Goal: Find specific page/section: Find specific page/section

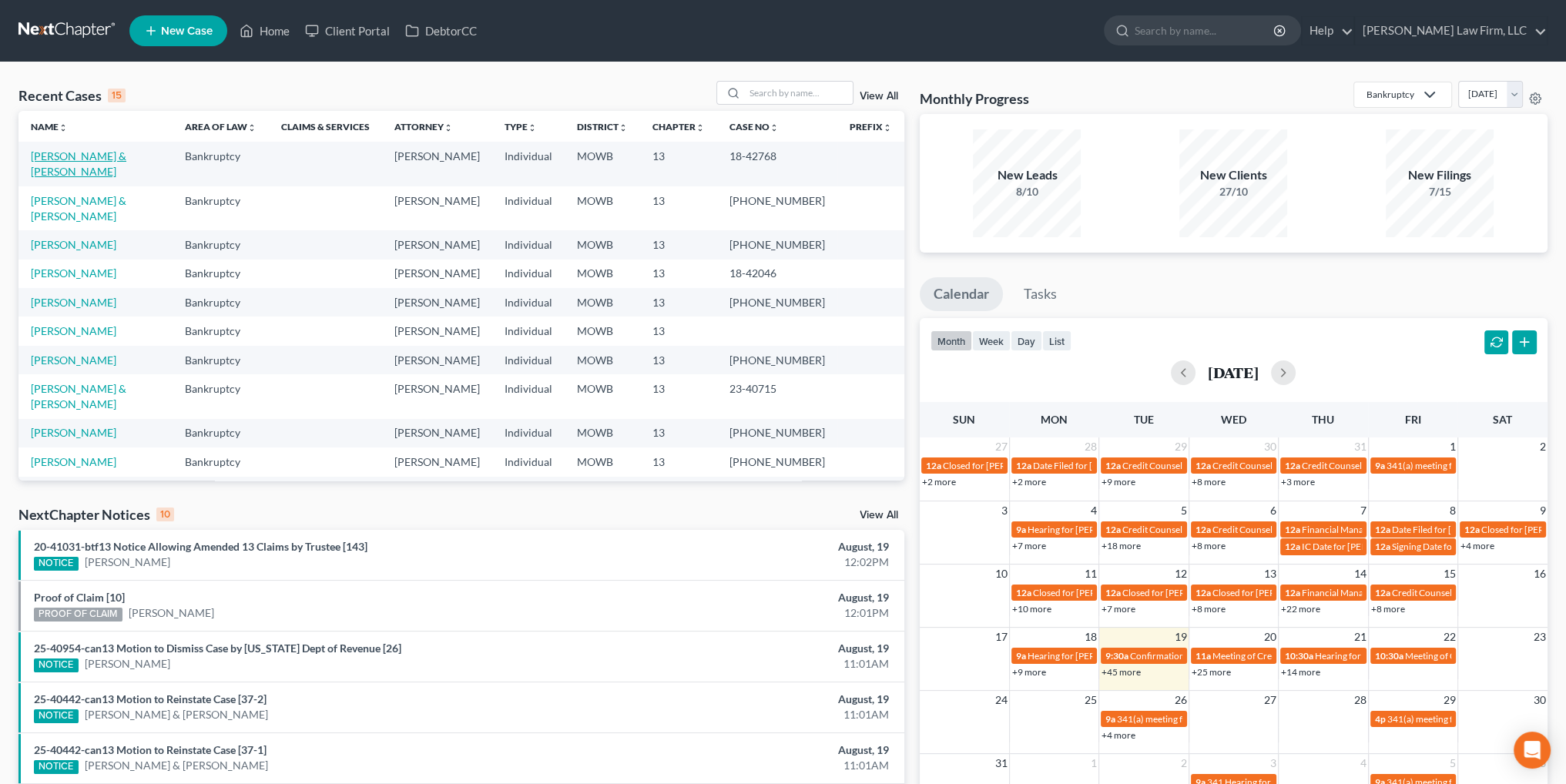
click at [104, 158] on link "[PERSON_NAME] & [PERSON_NAME]" at bounding box center [78, 163] width 96 height 29
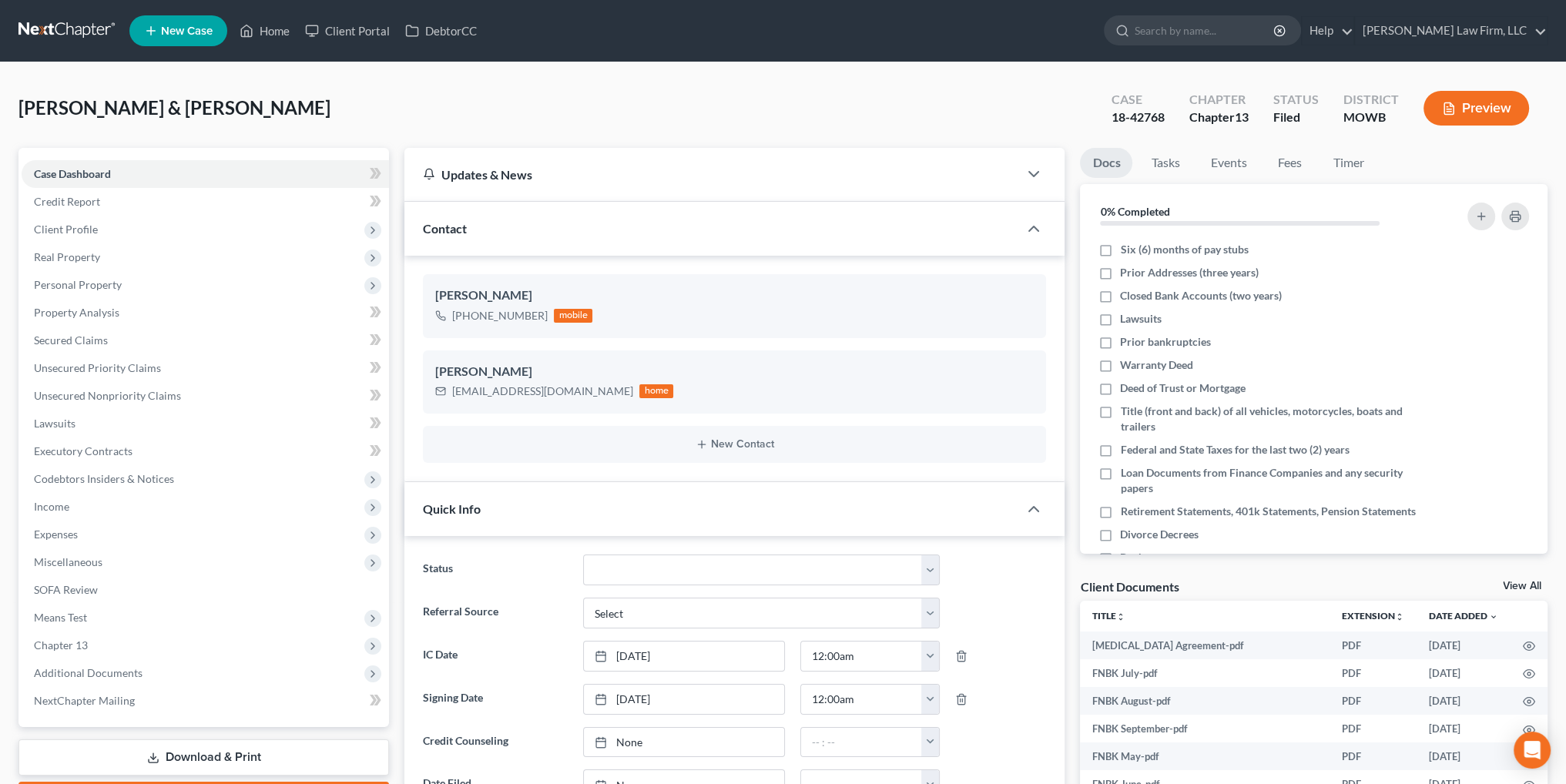
scroll to position [698, 0]
click at [79, 558] on span "Miscellaneous" at bounding box center [68, 560] width 69 height 13
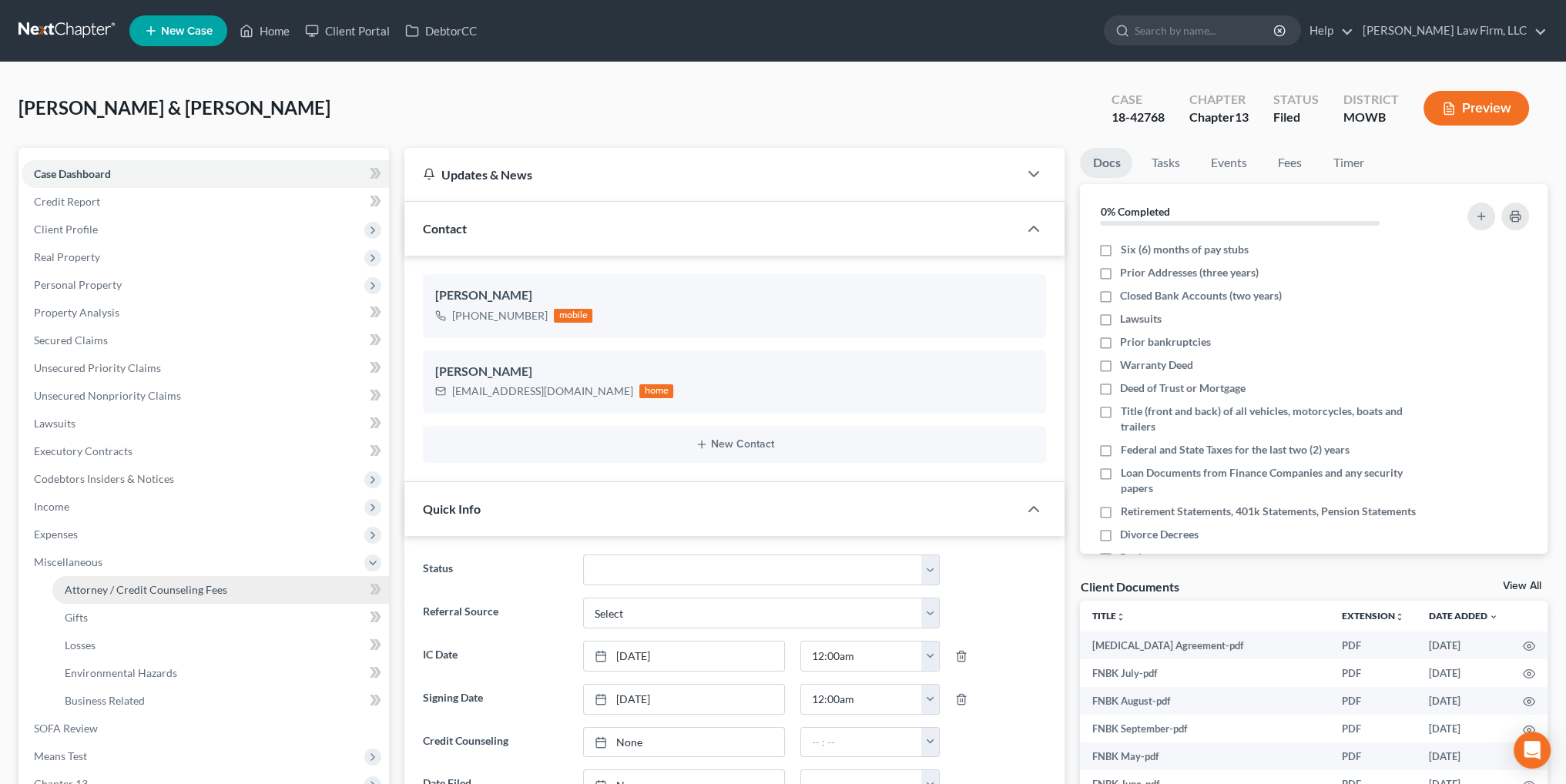
click at [129, 589] on span "Attorney / Credit Counseling Fees" at bounding box center [146, 589] width 163 height 13
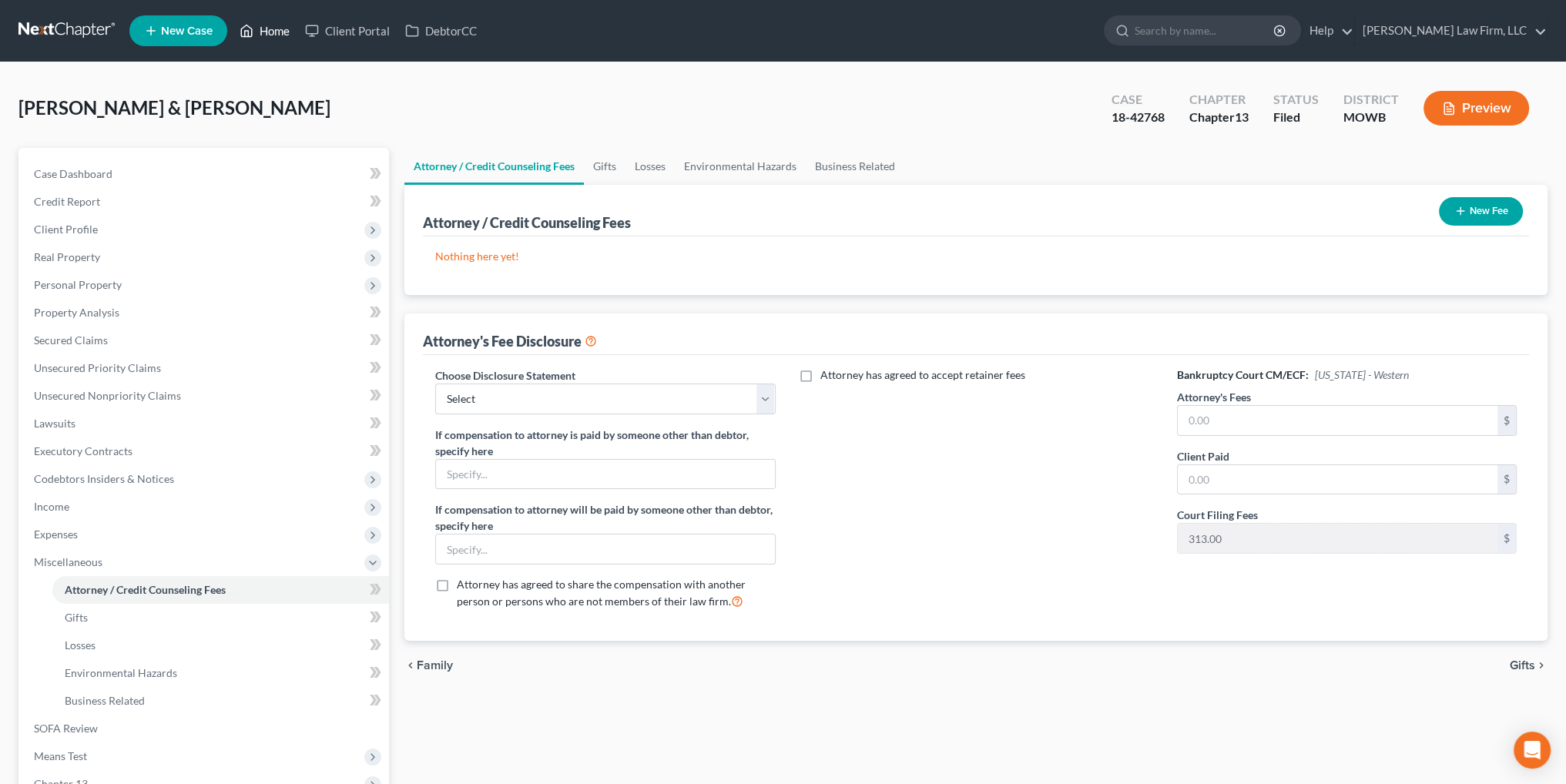
click at [268, 26] on link "Home" at bounding box center [264, 31] width 65 height 28
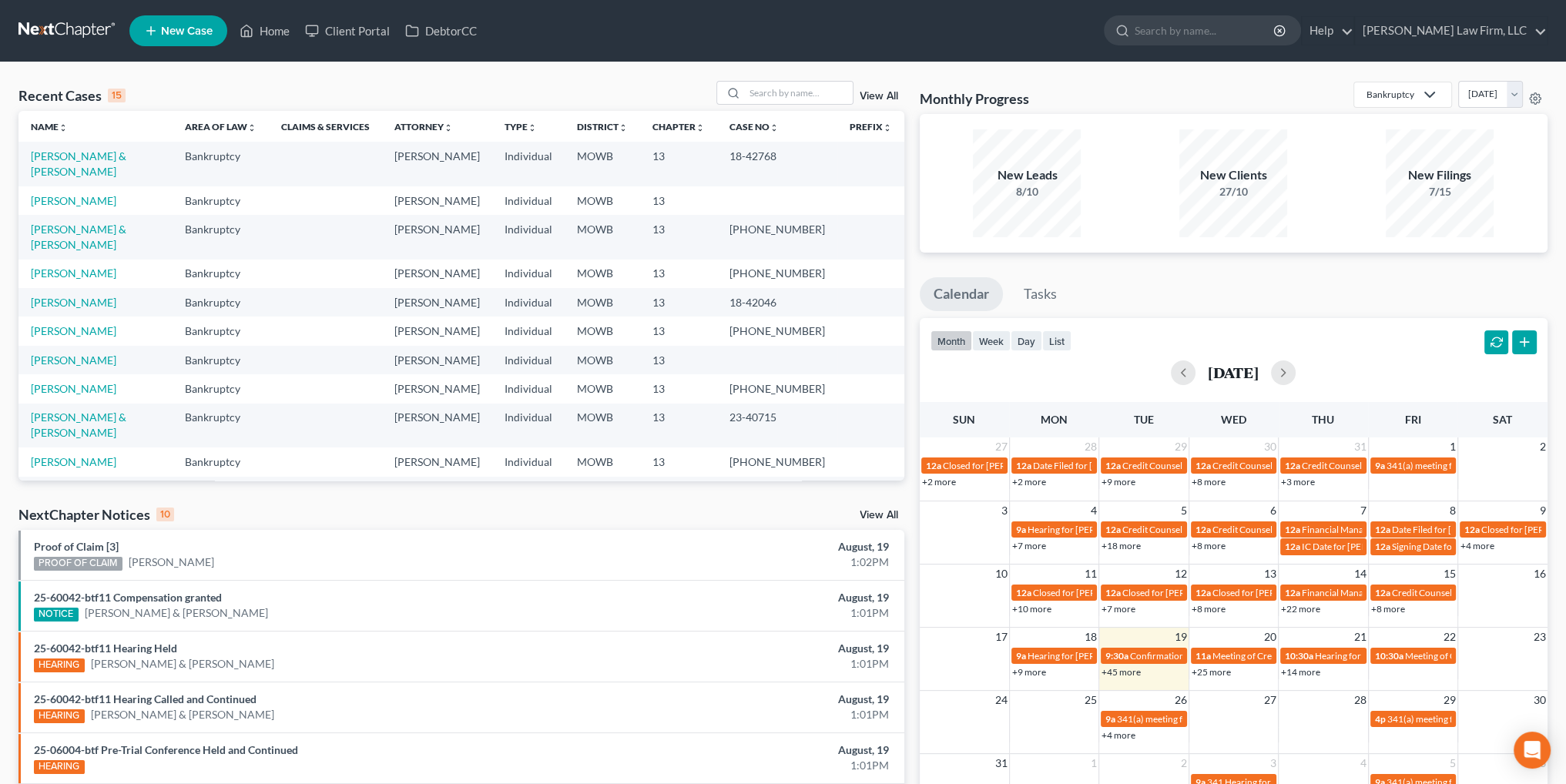
click at [791, 104] on div "Recent Cases 15 View All" at bounding box center [461, 96] width 886 height 30
click at [793, 95] on input "search" at bounding box center [798, 93] width 107 height 23
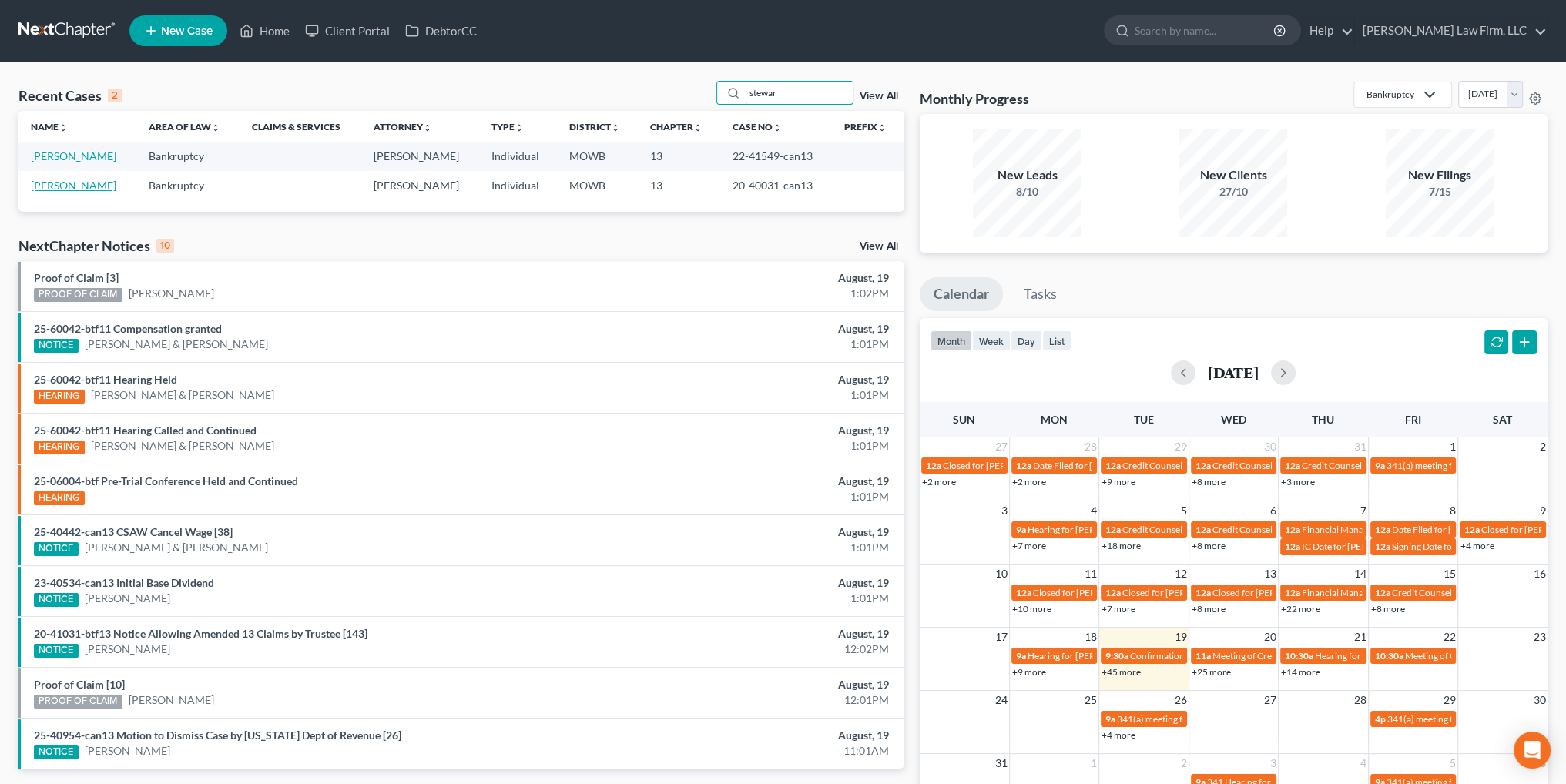
type input "stewar"
click at [62, 181] on link "[PERSON_NAME]" at bounding box center [73, 184] width 86 height 13
select select "6"
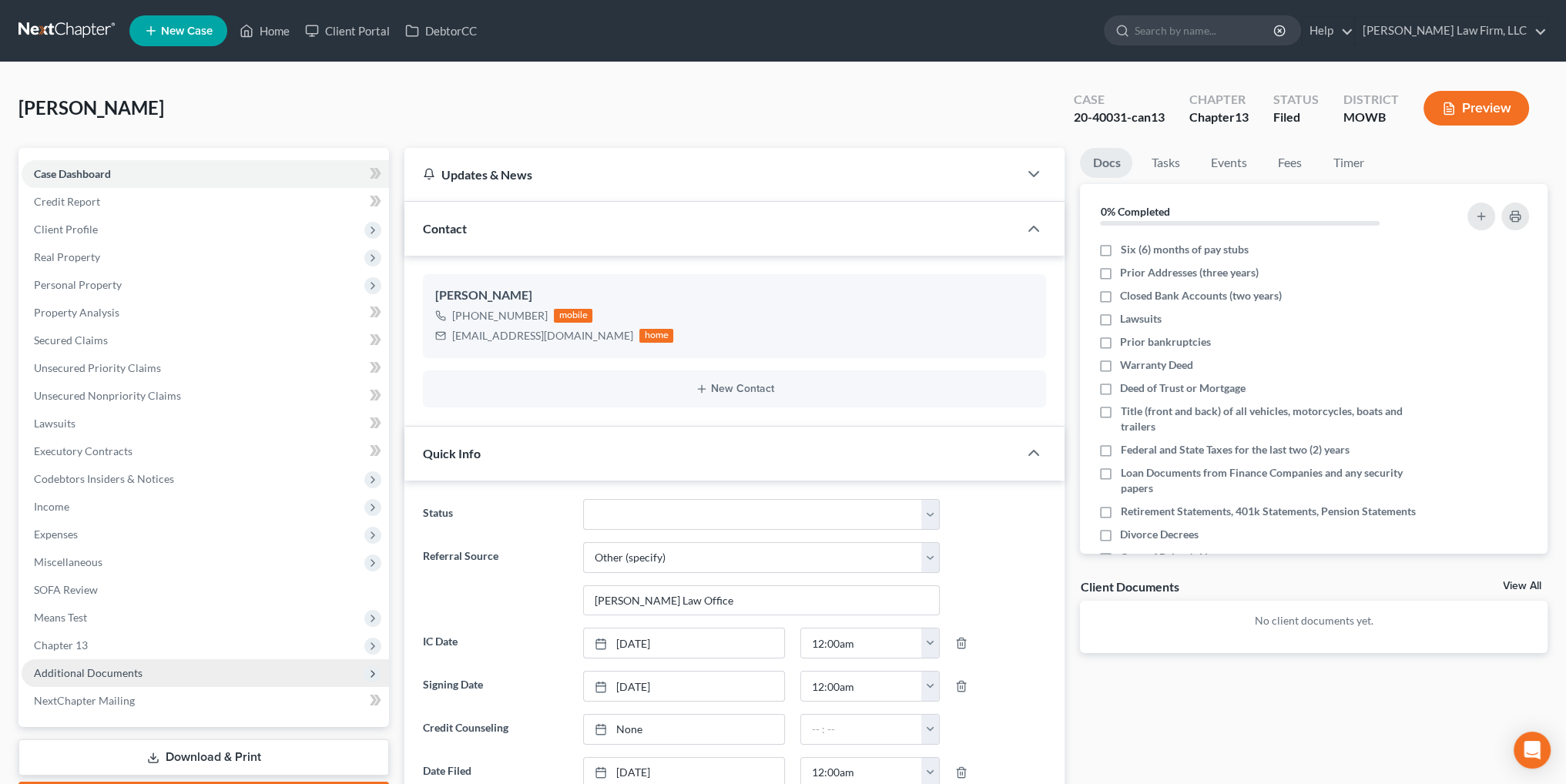
click at [87, 679] on span "Additional Documents" at bounding box center [205, 673] width 368 height 28
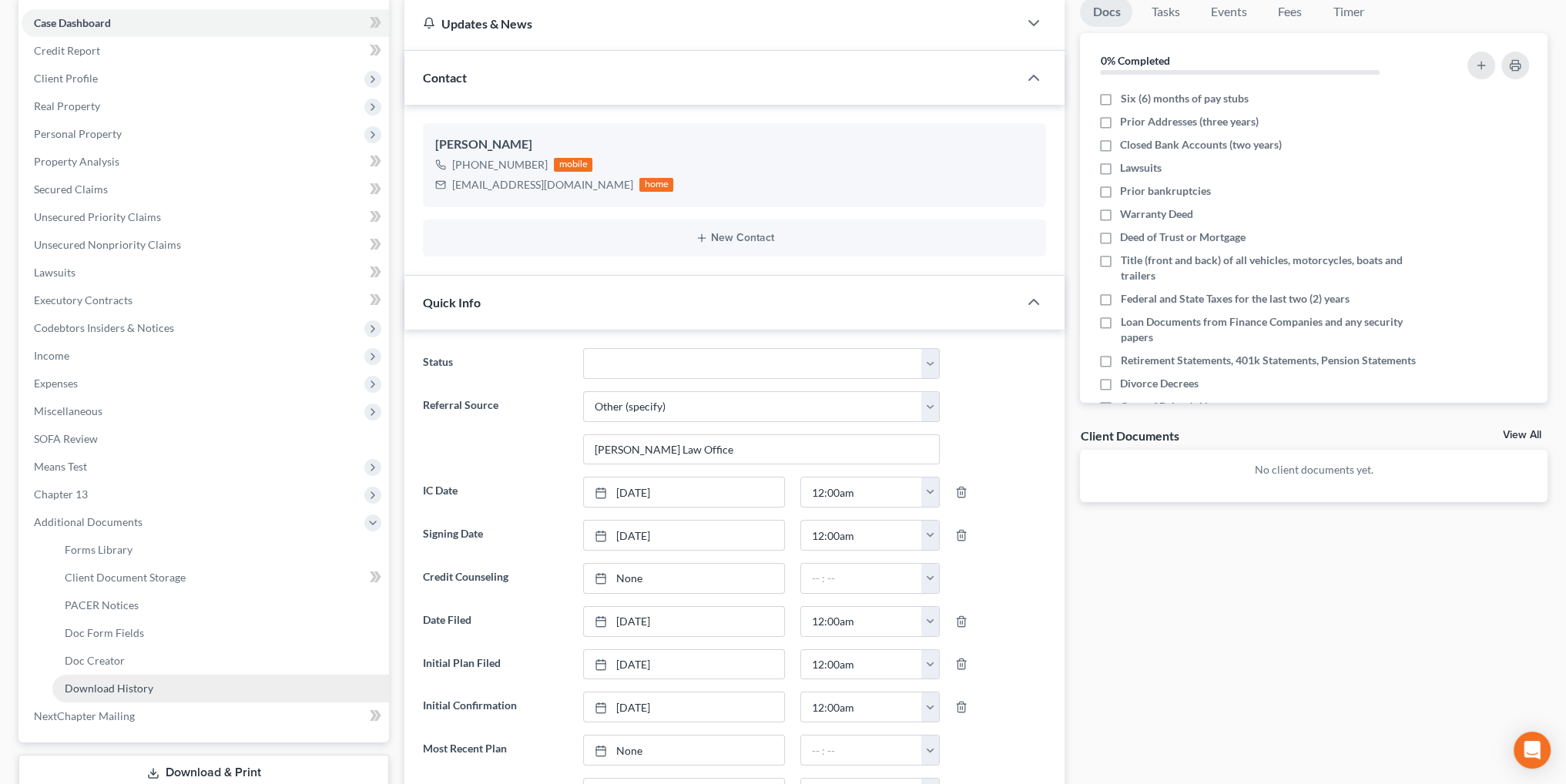
scroll to position [154, 0]
click at [105, 602] on span "PACER Notices" at bounding box center [102, 601] width 74 height 13
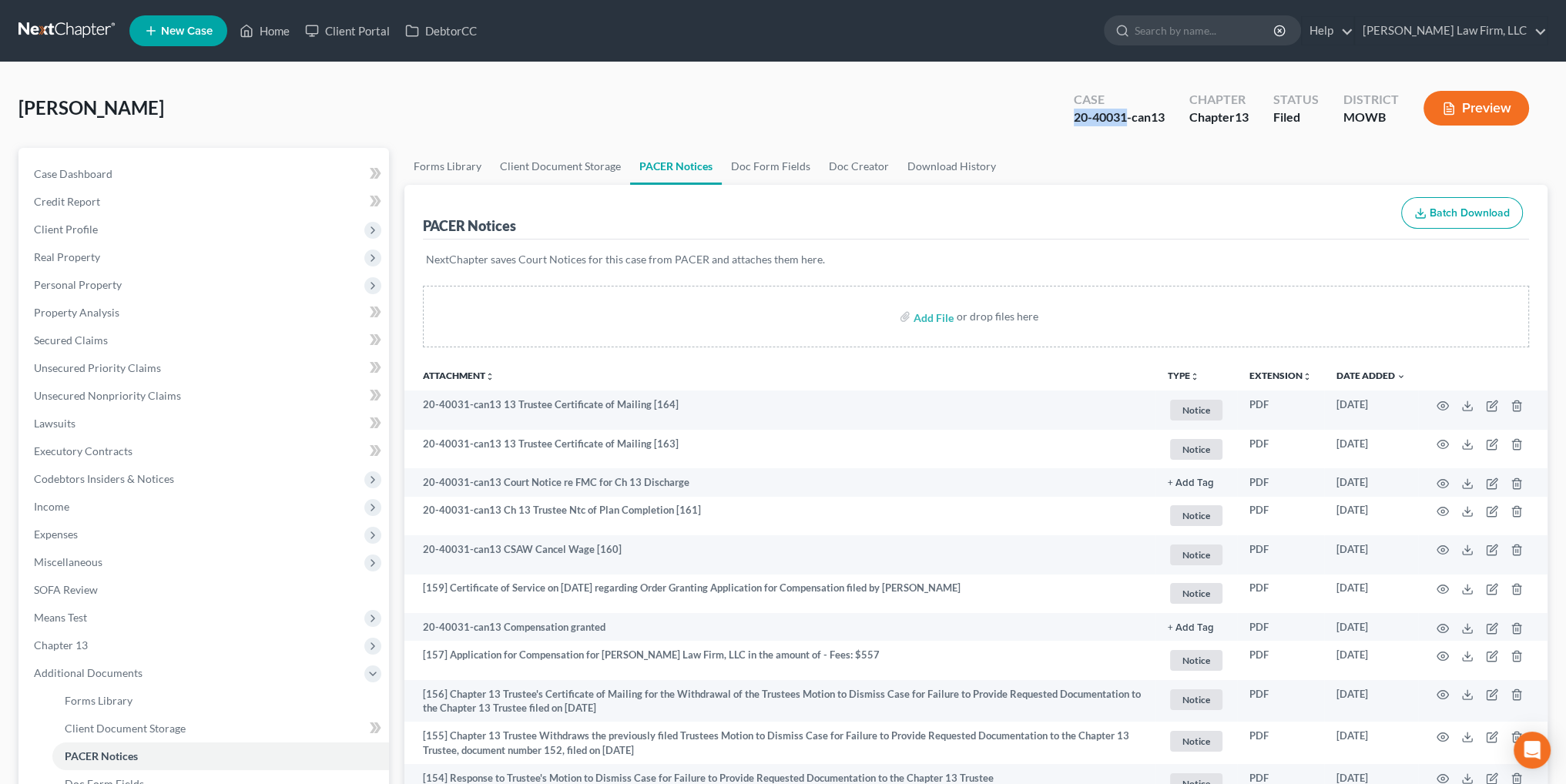
drag, startPoint x: 1125, startPoint y: 118, endPoint x: 1072, endPoint y: 118, distance: 53.0
click at [1073, 118] on div "20-40031-can13" at bounding box center [1119, 117] width 91 height 18
copy div "20-40031"
click at [91, 174] on span "Case Dashboard" at bounding box center [73, 173] width 79 height 13
select select "6"
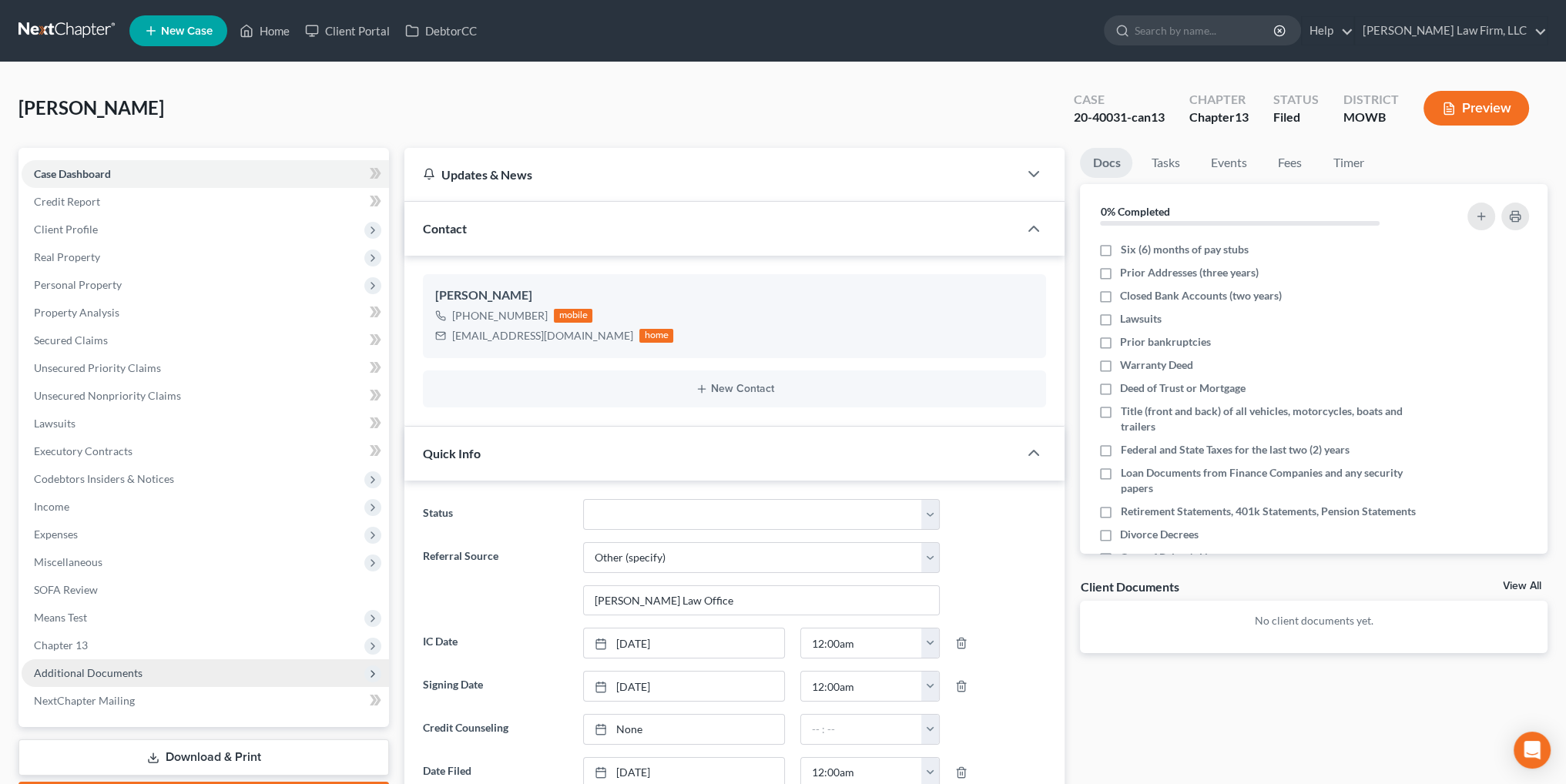
click at [108, 668] on span "Additional Documents" at bounding box center [88, 672] width 108 height 13
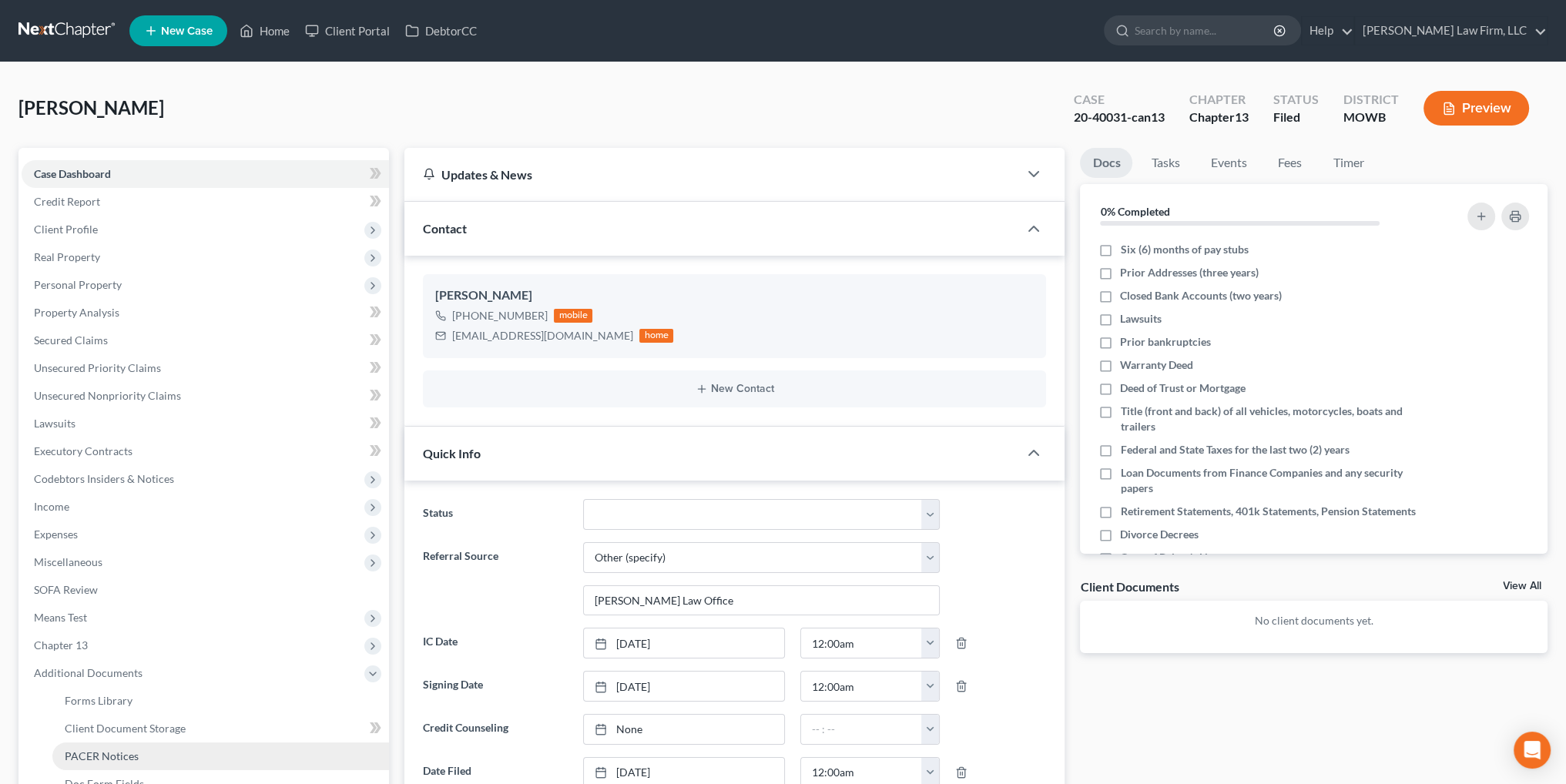
click at [111, 755] on span "PACER Notices" at bounding box center [102, 754] width 74 height 13
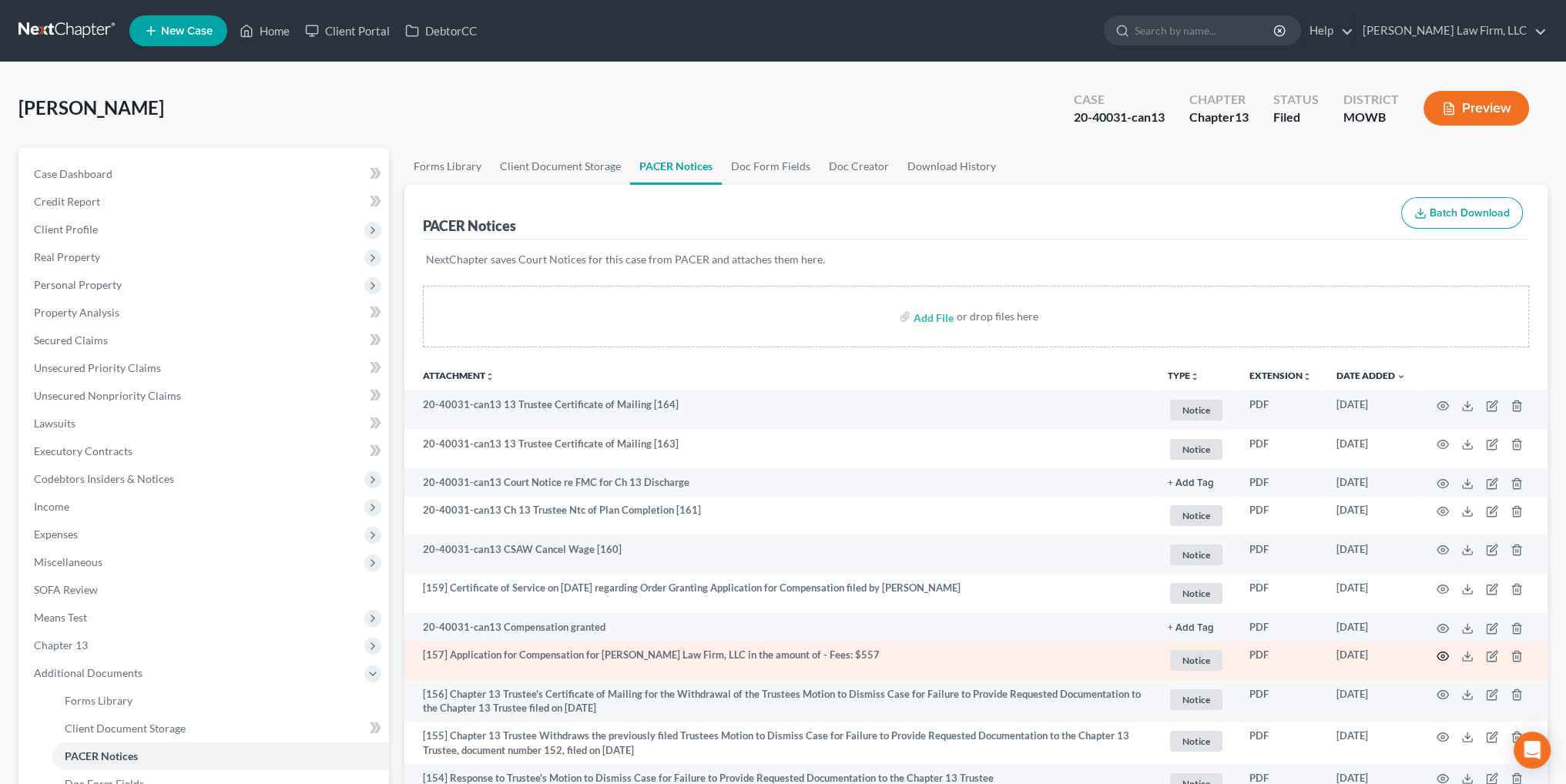
click at [1443, 654] on circle "button" at bounding box center [1442, 655] width 3 height 3
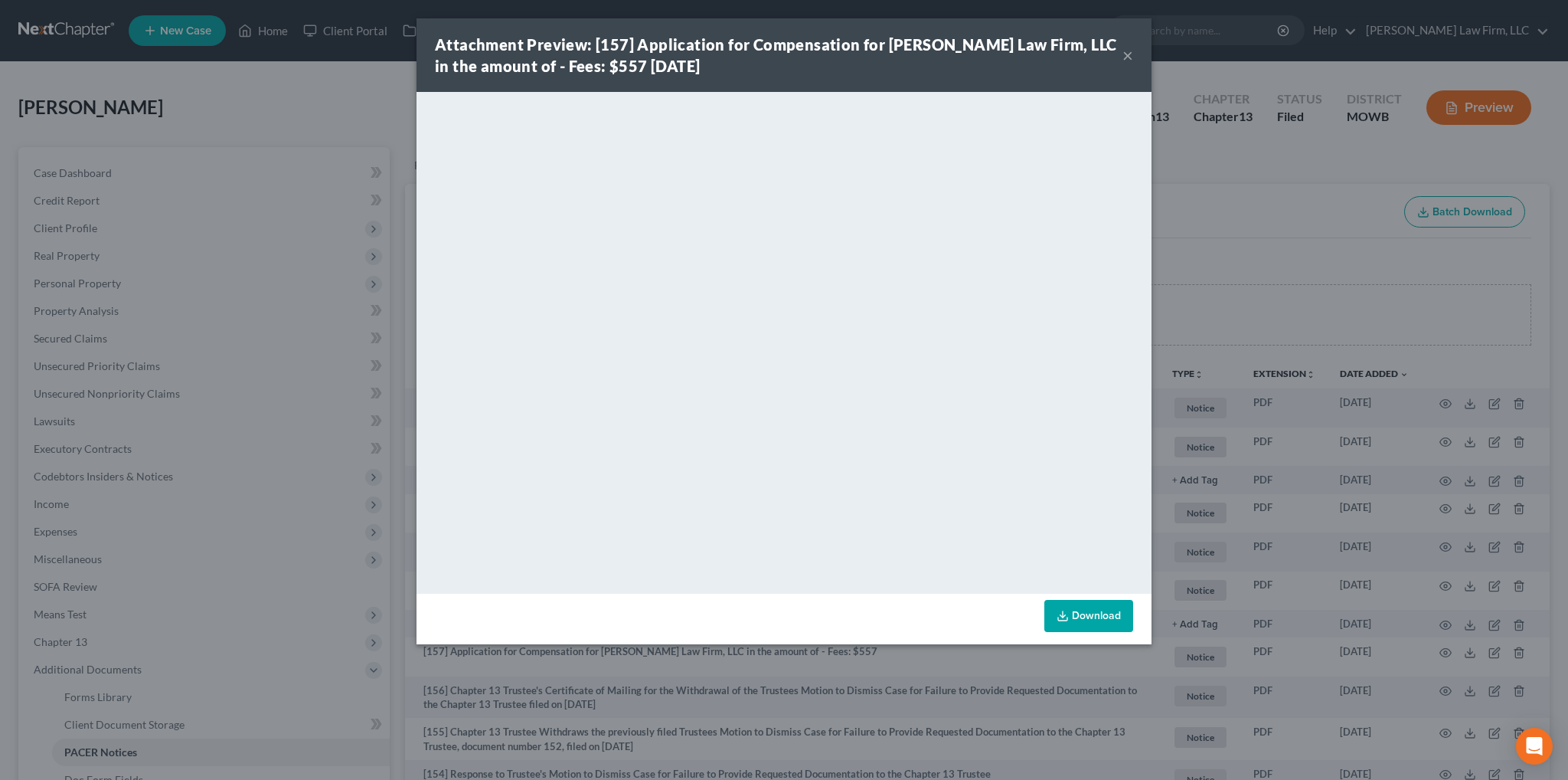
click at [1126, 53] on button "×" at bounding box center [1128, 55] width 11 height 19
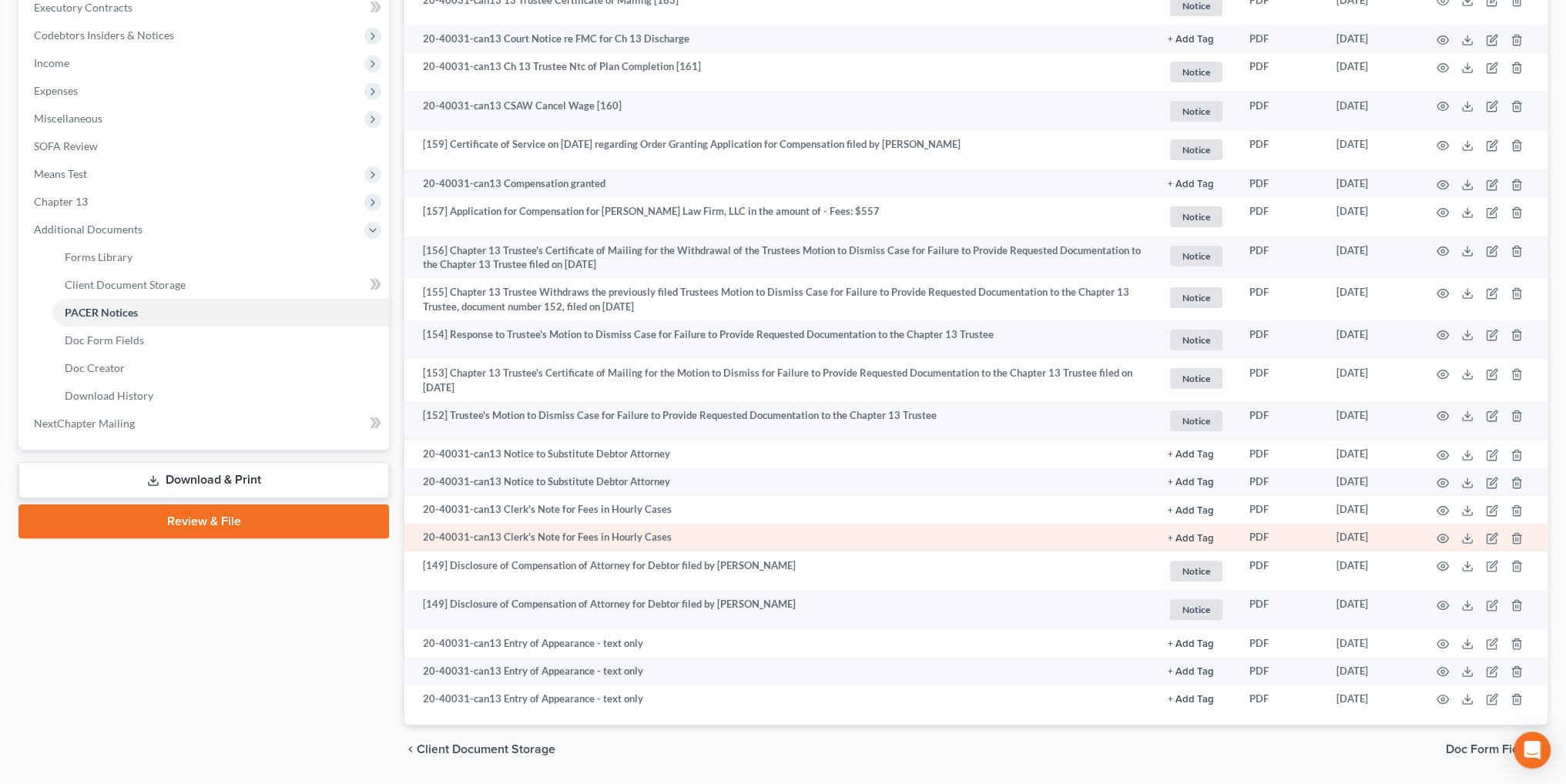
scroll to position [418, 0]
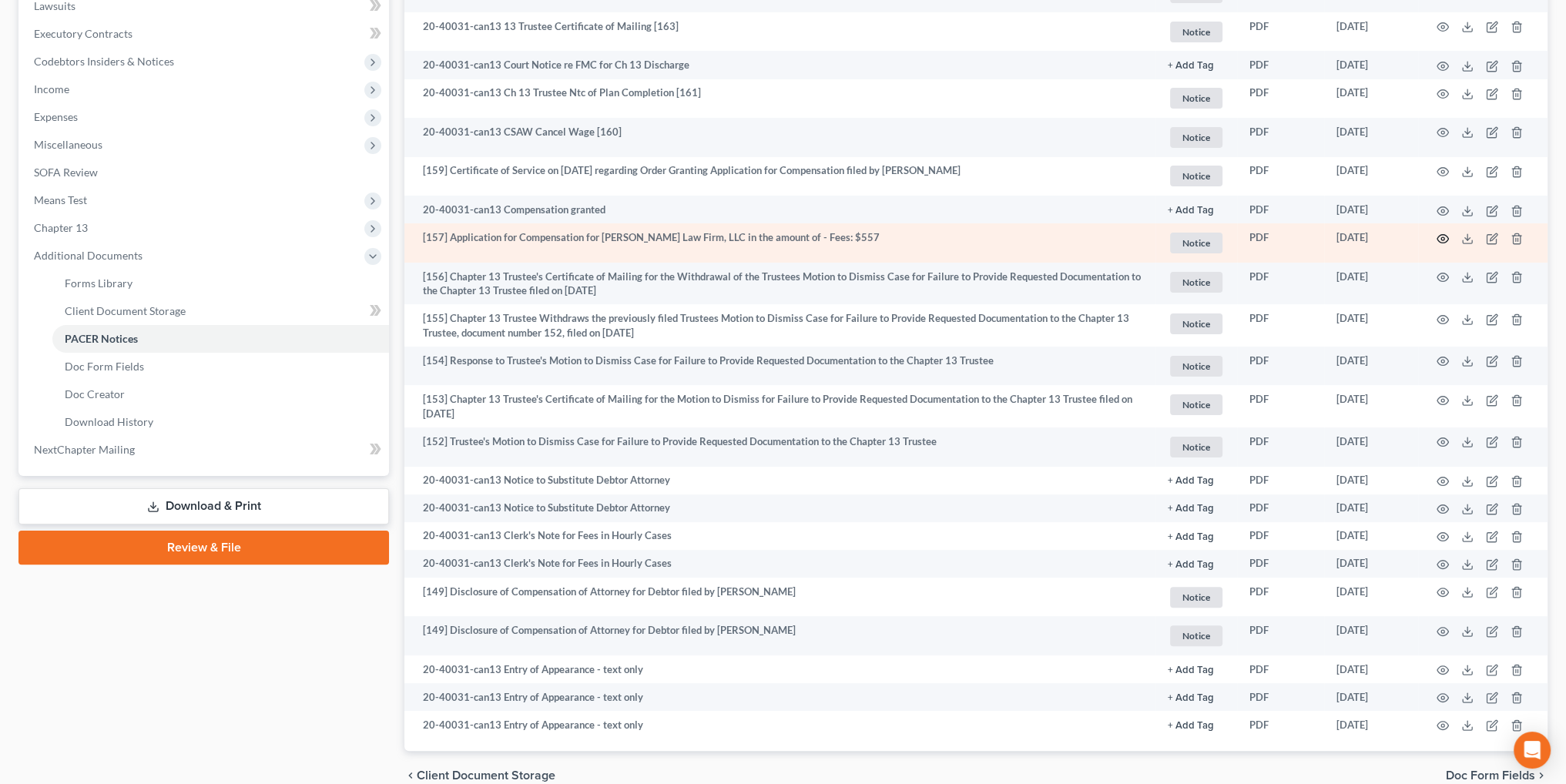
click at [1447, 237] on icon "button" at bounding box center [1443, 238] width 12 height 9
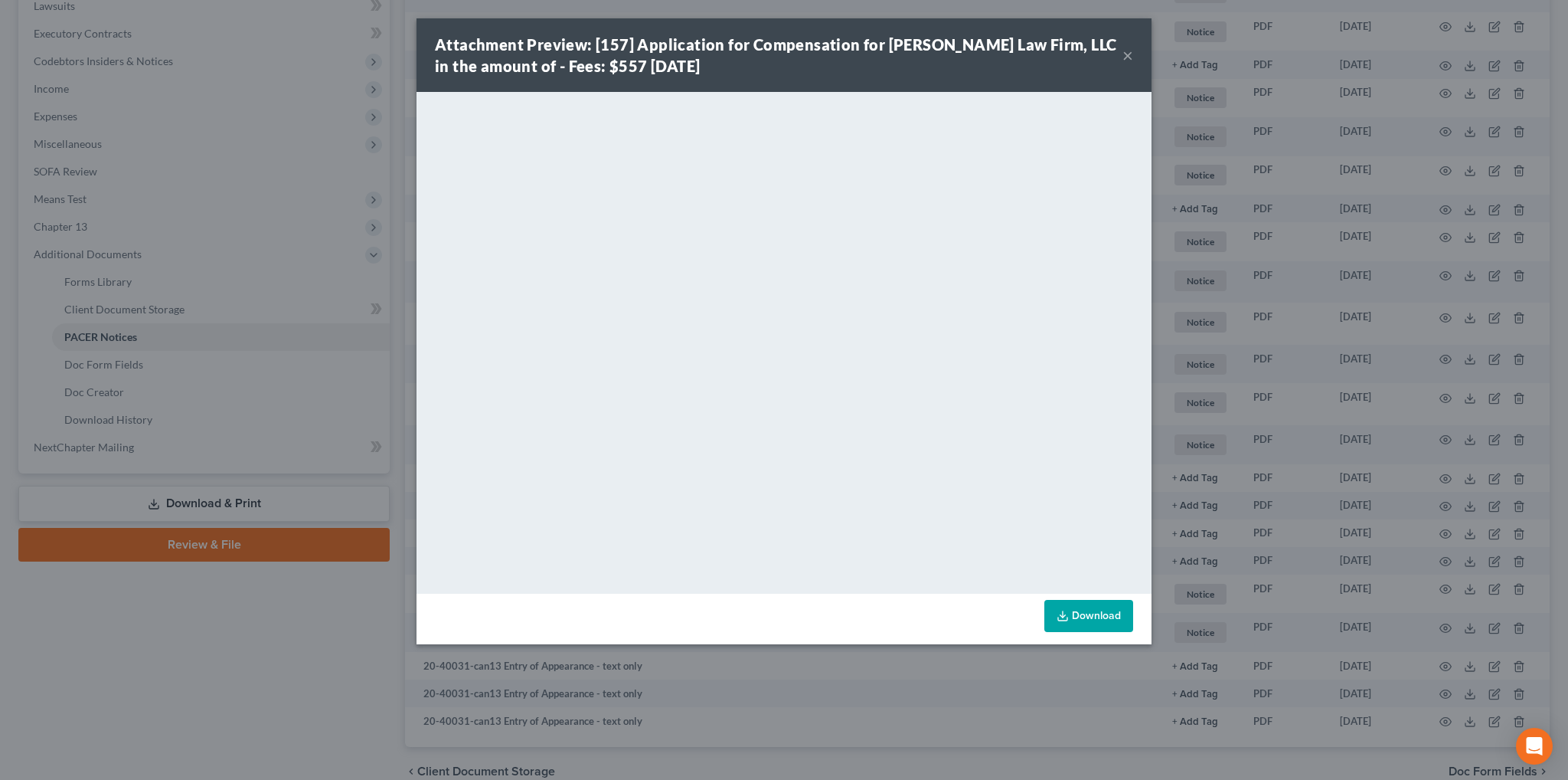
click at [1127, 54] on button "×" at bounding box center [1128, 55] width 11 height 19
